Goal: Transaction & Acquisition: Purchase product/service

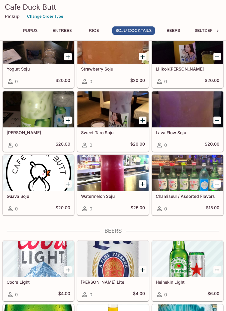
scroll to position [0, 8]
click at [58, 34] on button "ENTREES" at bounding box center [54, 30] width 27 height 8
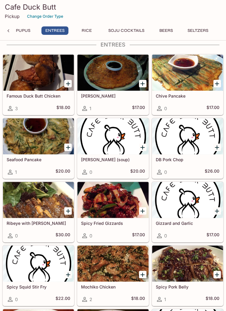
click at [26, 33] on button "PUPUS" at bounding box center [23, 30] width 27 height 8
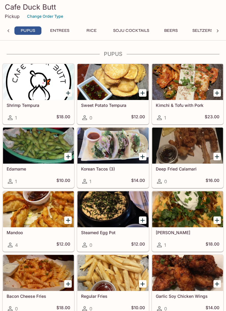
scroll to position [23, 0]
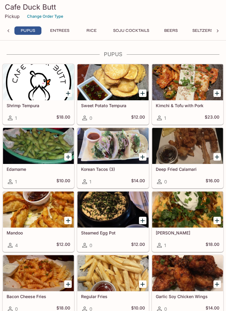
click at [123, 153] on div at bounding box center [113, 146] width 71 height 36
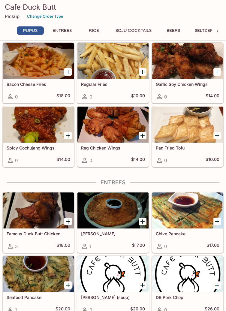
scroll to position [240, 0]
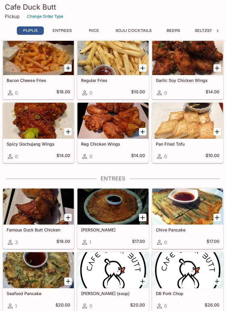
click at [52, 218] on div at bounding box center [38, 207] width 71 height 36
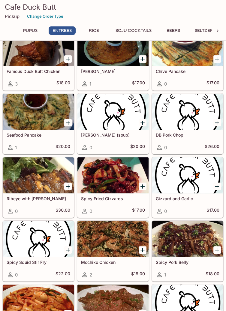
scroll to position [399, 0]
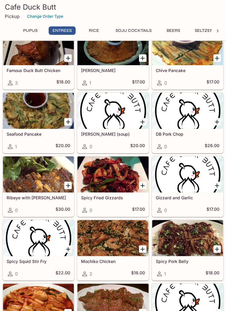
click at [124, 230] on div at bounding box center [113, 238] width 71 height 36
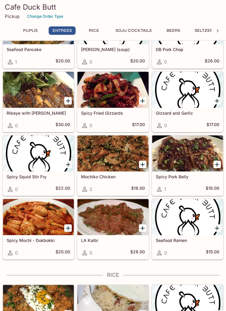
scroll to position [486, 0]
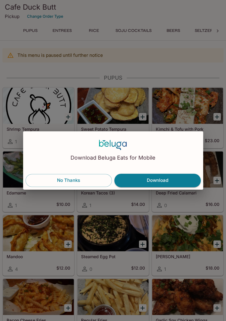
click at [82, 180] on button "No Thanks" at bounding box center [69, 180] width 87 height 13
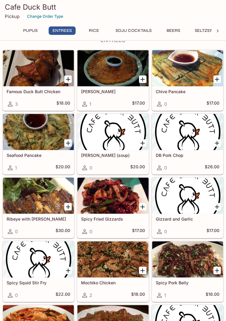
scroll to position [382, 0]
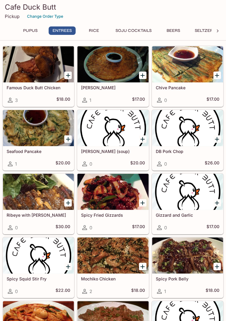
click at [38, 201] on div at bounding box center [38, 192] width 71 height 36
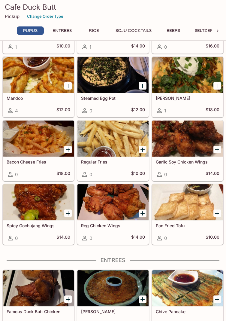
scroll to position [148, 0]
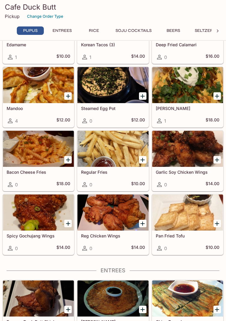
click at [46, 157] on div at bounding box center [38, 149] width 71 height 36
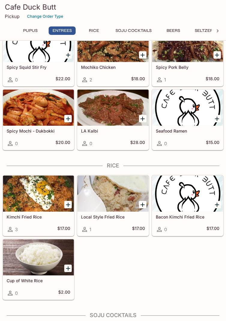
scroll to position [596, 0]
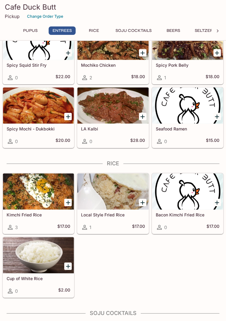
click at [48, 196] on div at bounding box center [38, 191] width 71 height 36
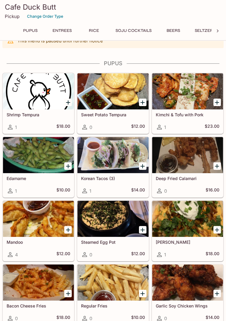
scroll to position [14, 0]
click at [183, 223] on div at bounding box center [187, 219] width 71 height 36
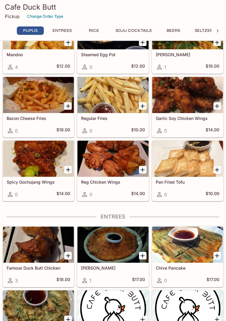
scroll to position [203, 0]
